Goal: Task Accomplishment & Management: Manage account settings

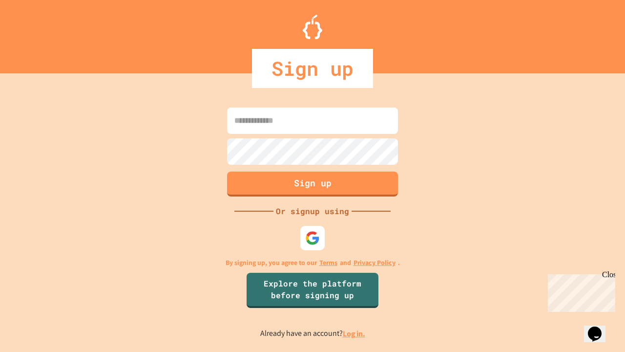
click at [355, 333] on link "Log in." at bounding box center [354, 333] width 22 height 10
